Goal: Information Seeking & Learning: Find specific fact

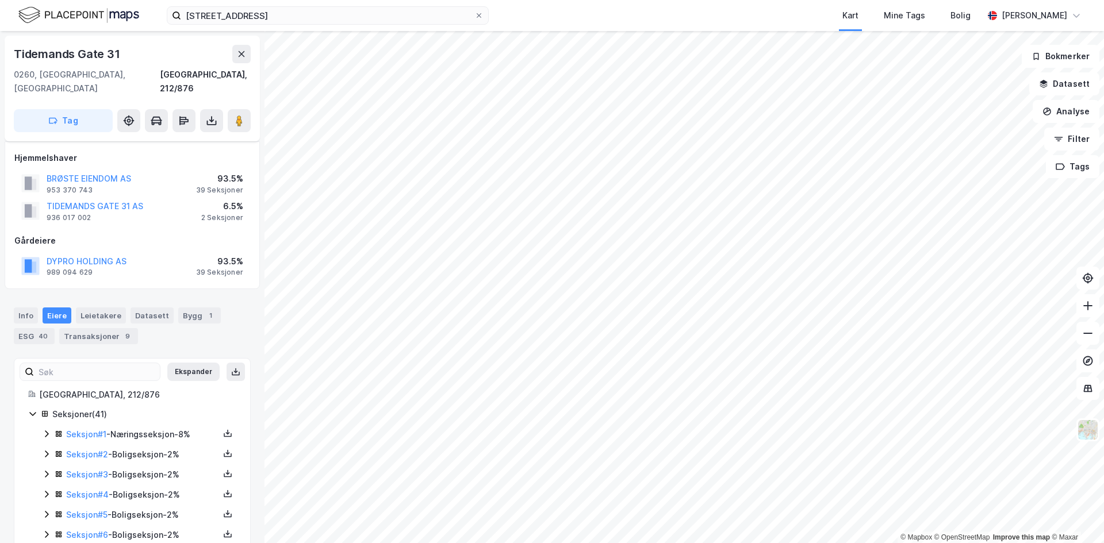
scroll to position [392, 0]
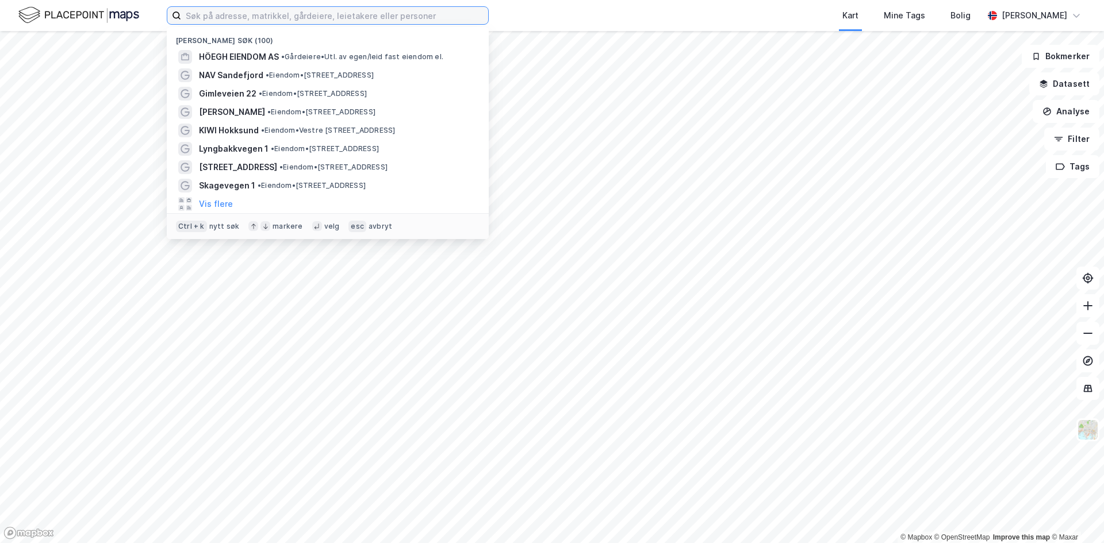
click at [345, 16] on input at bounding box center [334, 15] width 307 height 17
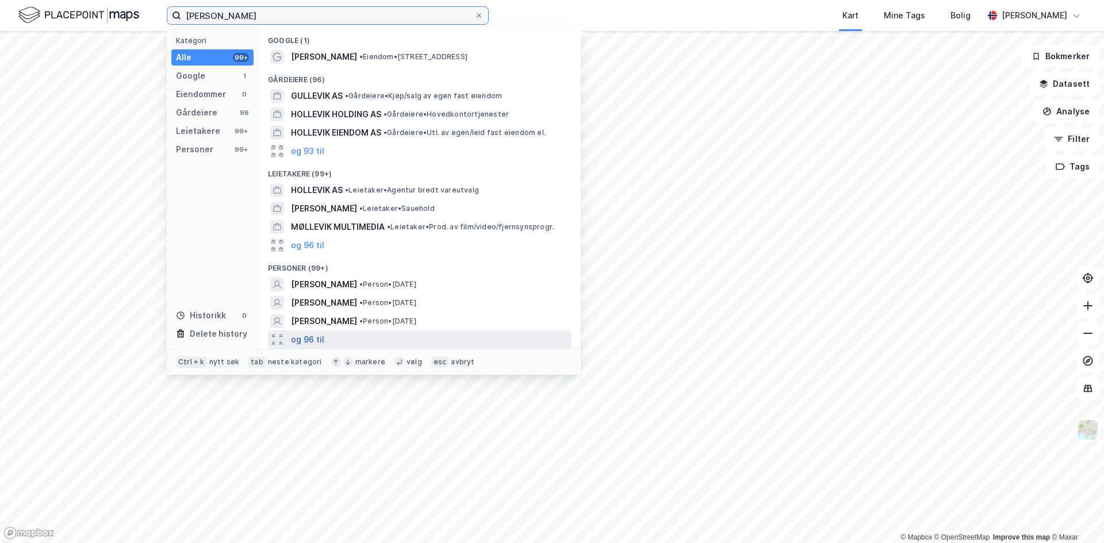
type input "thomas møllevik"
click at [306, 341] on button "og 96 til" at bounding box center [307, 340] width 33 height 14
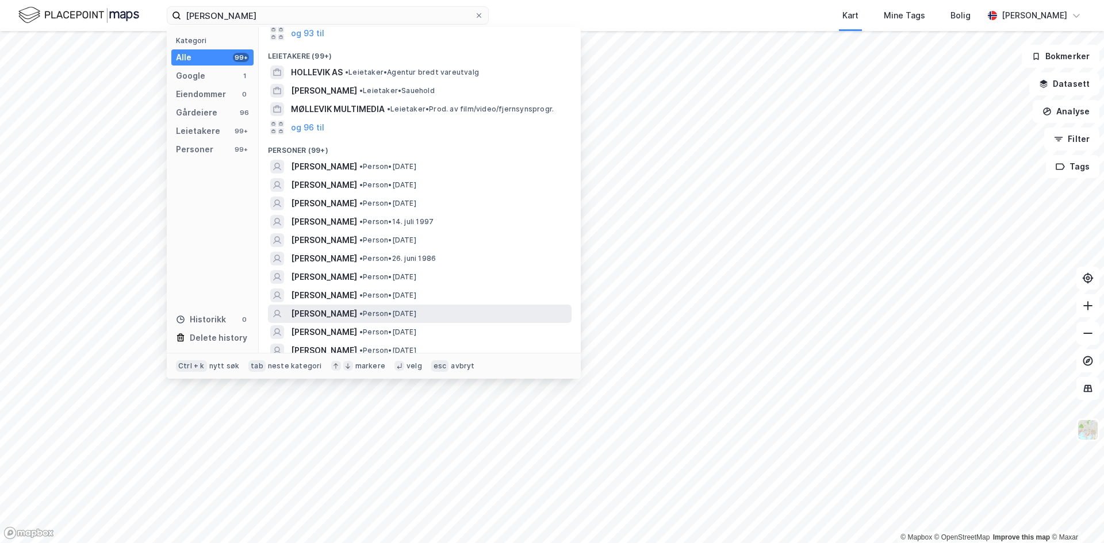
scroll to position [172, 0]
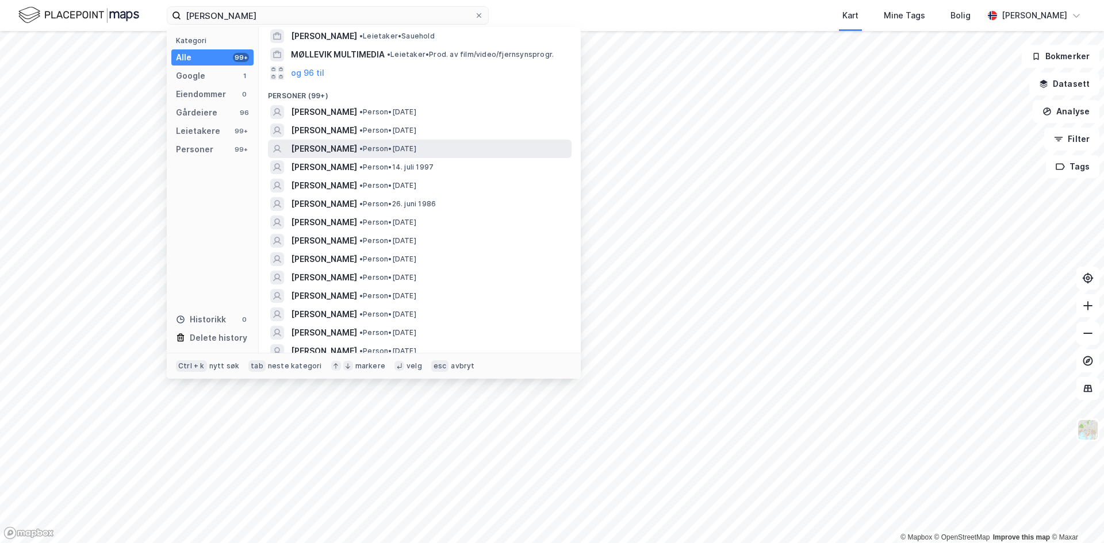
click at [330, 150] on span "THOMAS JACOBSEN MØLLEVIK" at bounding box center [324, 149] width 66 height 14
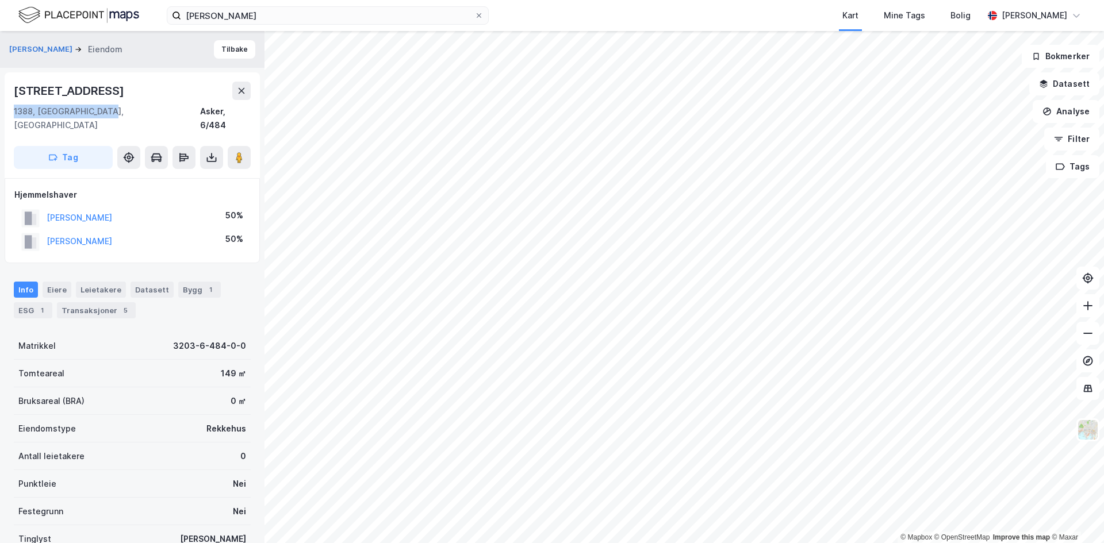
drag, startPoint x: 10, startPoint y: 110, endPoint x: 121, endPoint y: 110, distance: 110.9
click at [121, 110] on div "Vassbunnveien 46 1388, Borgen, Akershus Asker, 6/484 Tag" at bounding box center [132, 125] width 255 height 106
click at [121, 110] on div "1388, Borgen, Akershus Asker, 6/484" at bounding box center [132, 119] width 237 height 28
click at [243, 152] on icon at bounding box center [238, 157] width 11 height 11
drag, startPoint x: 109, startPoint y: 233, endPoint x: 45, endPoint y: 228, distance: 64.0
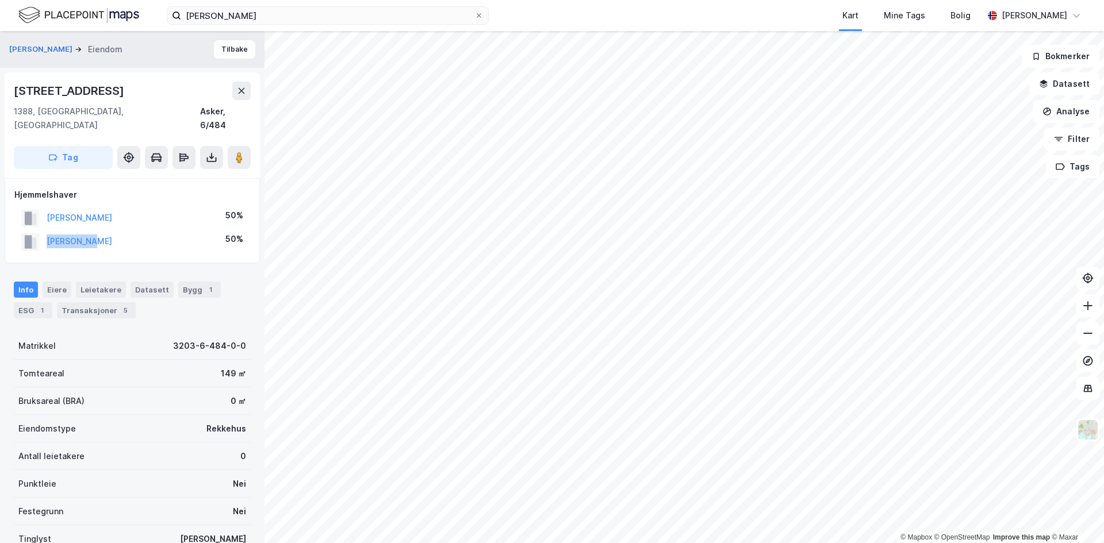
click at [45, 230] on div "SKÅR JANNE 50%" at bounding box center [132, 242] width 236 height 24
copy button "SKÅR JANNE"
